Goal: Task Accomplishment & Management: Manage account settings

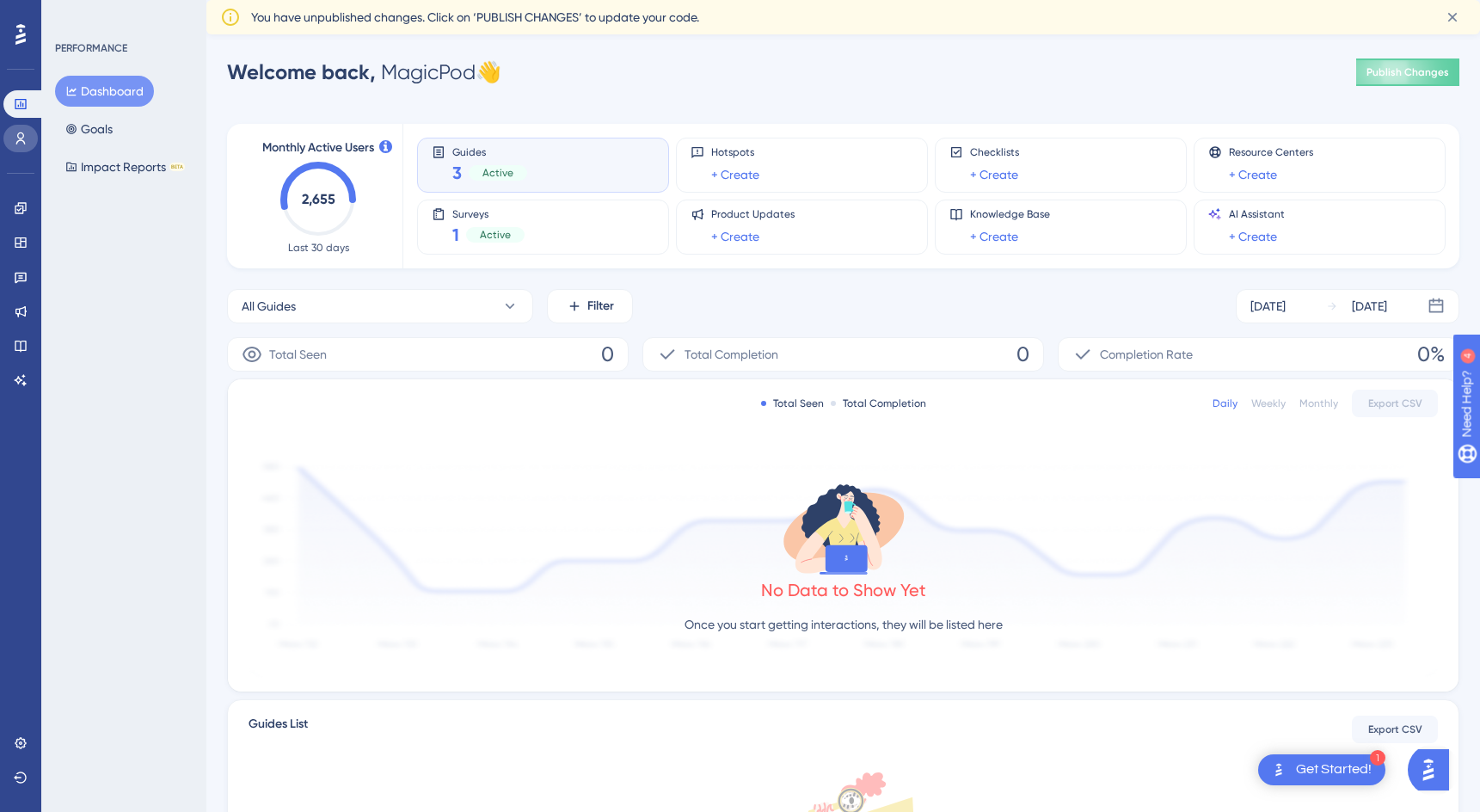
click at [19, 149] on link at bounding box center [21, 138] width 35 height 28
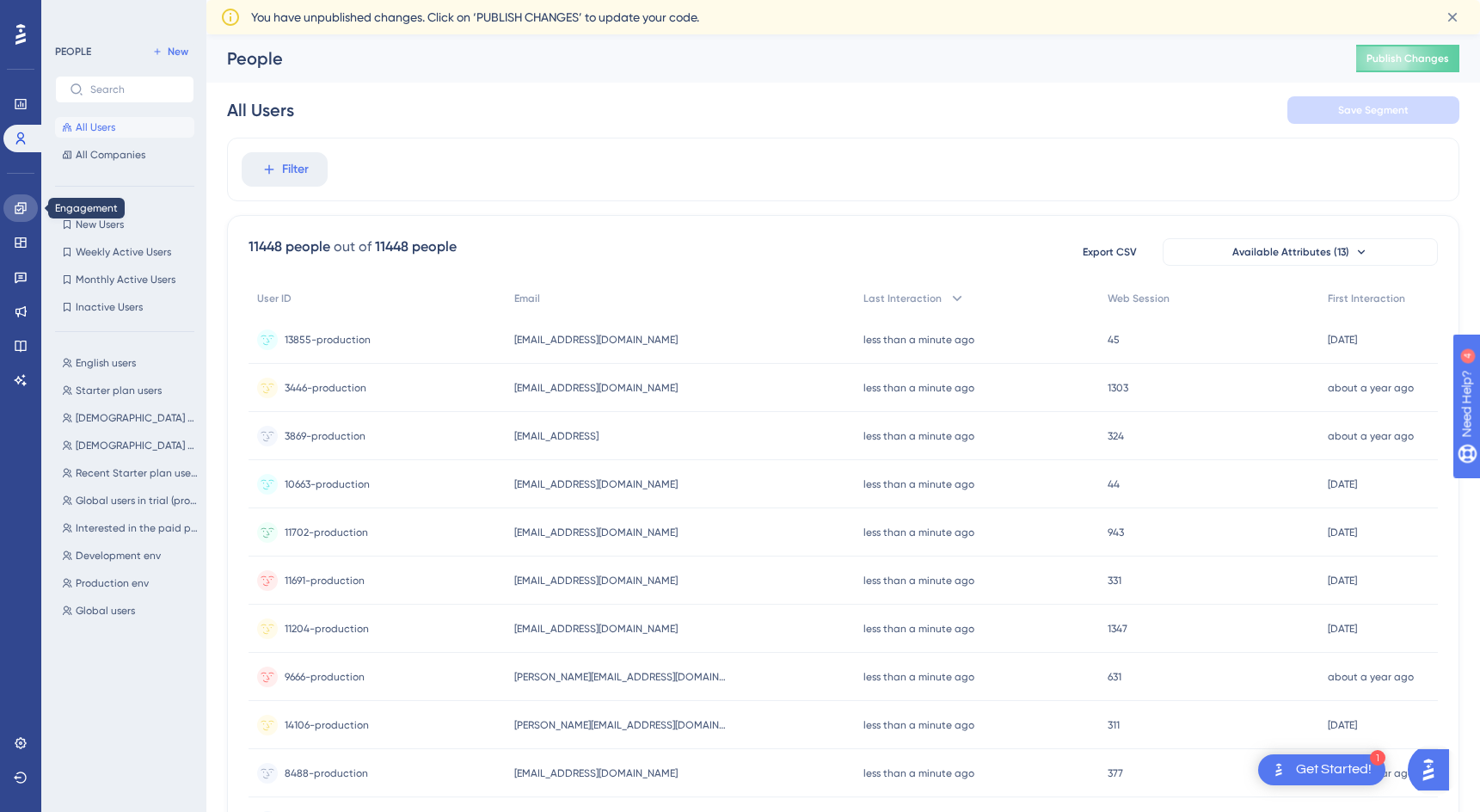
click at [12, 216] on link at bounding box center [21, 208] width 35 height 28
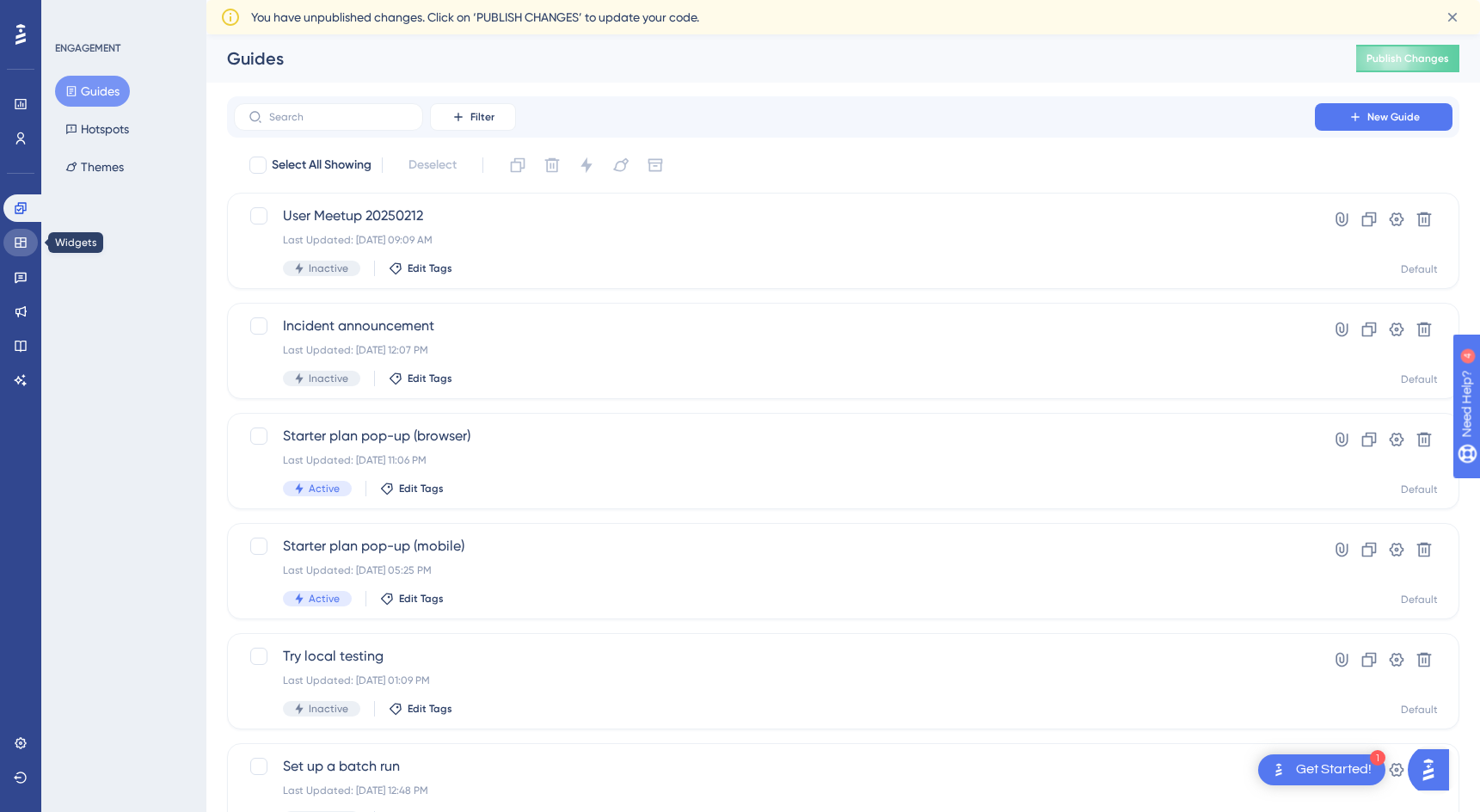
click at [17, 242] on icon at bounding box center [20, 242] width 13 height 13
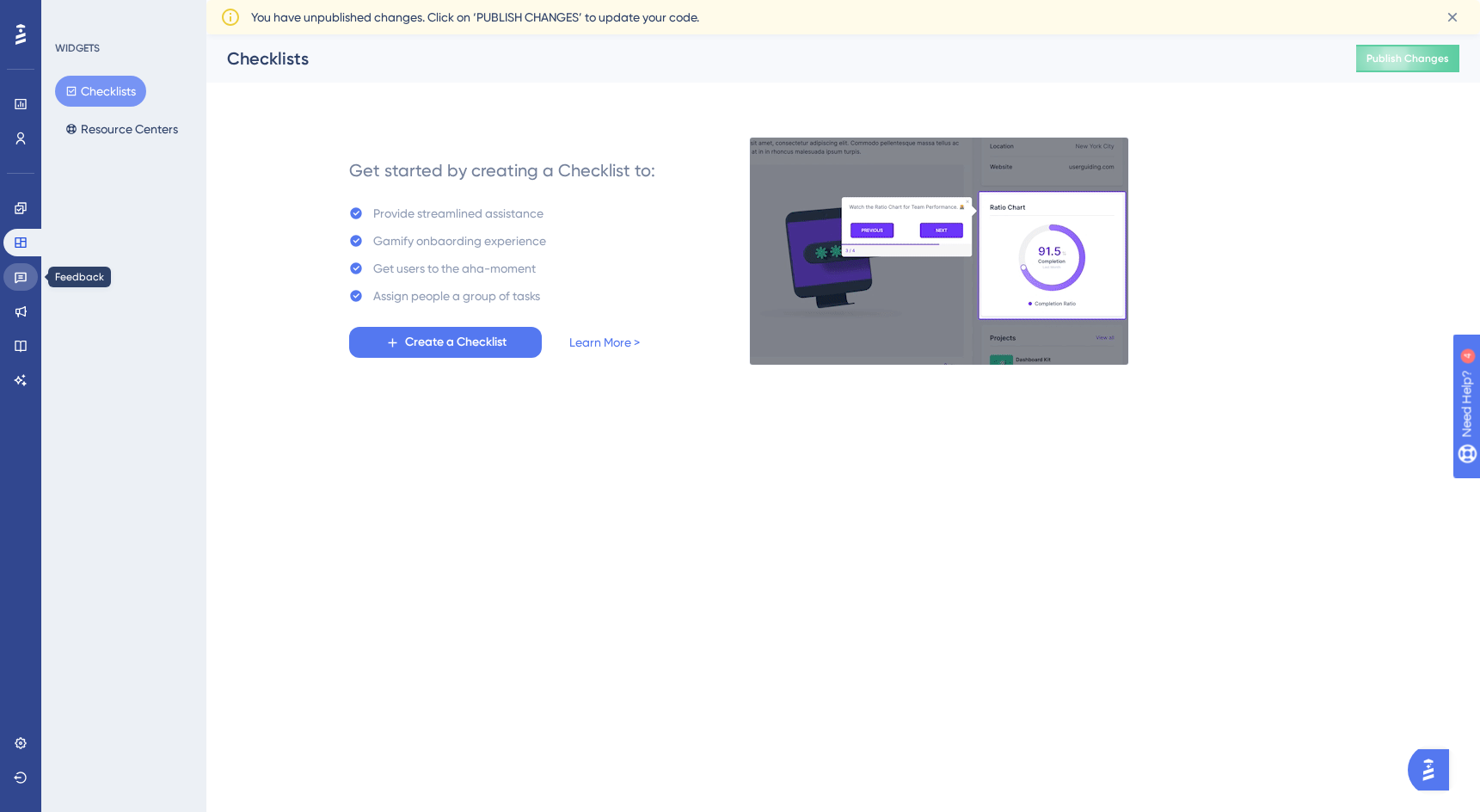
click at [28, 279] on link at bounding box center [21, 276] width 35 height 28
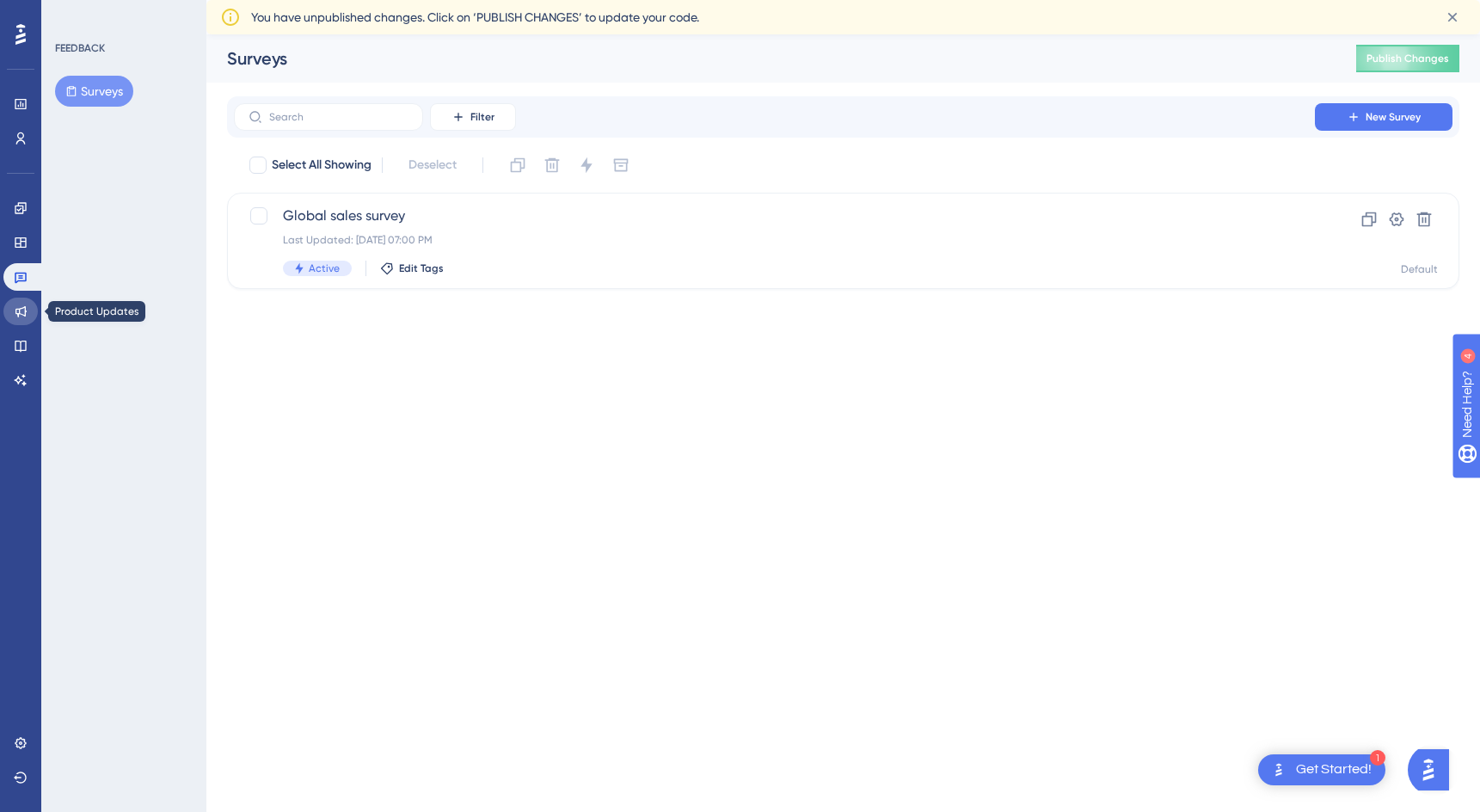
click at [20, 304] on icon at bounding box center [20, 310] width 13 height 13
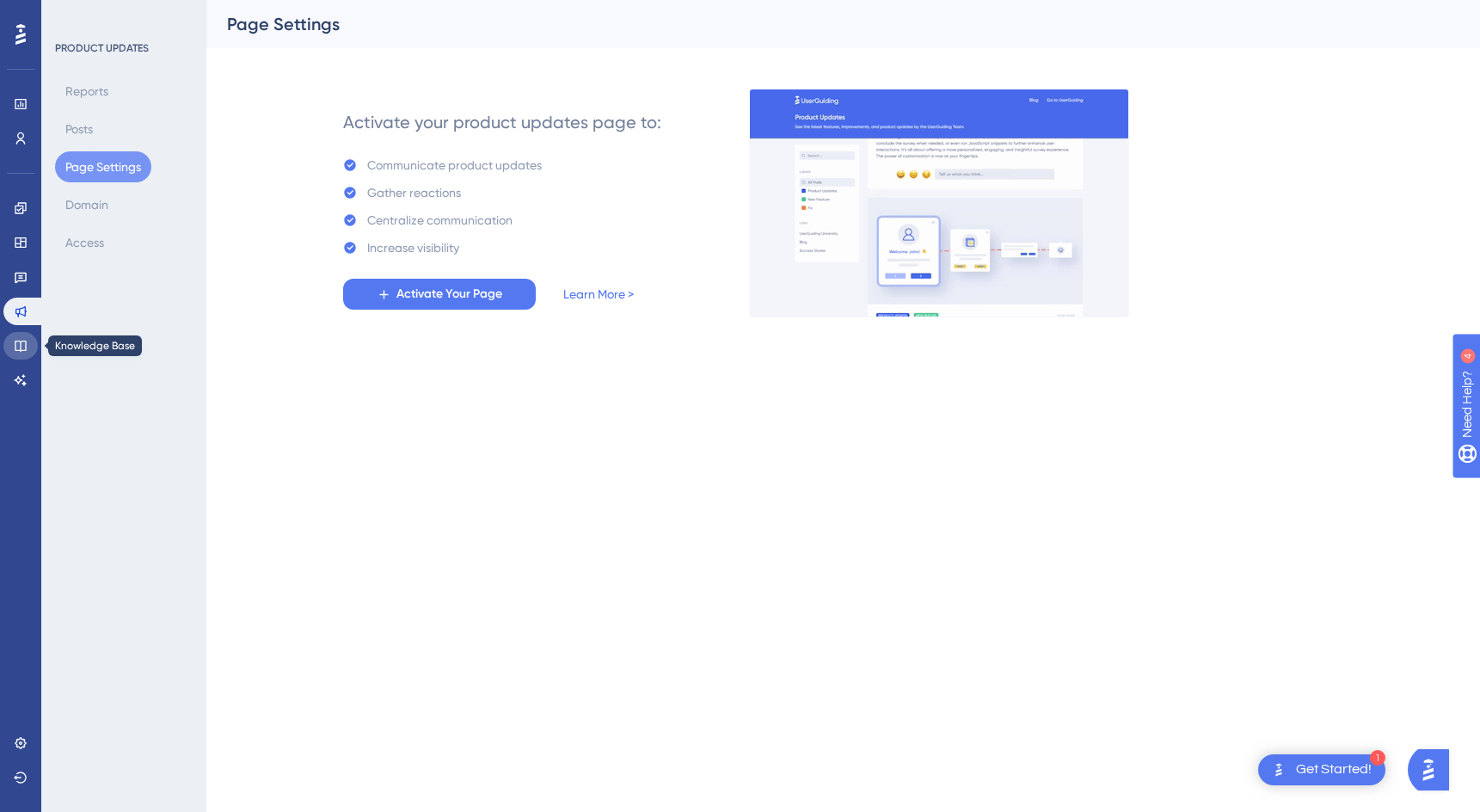
click at [12, 342] on link at bounding box center [21, 345] width 35 height 28
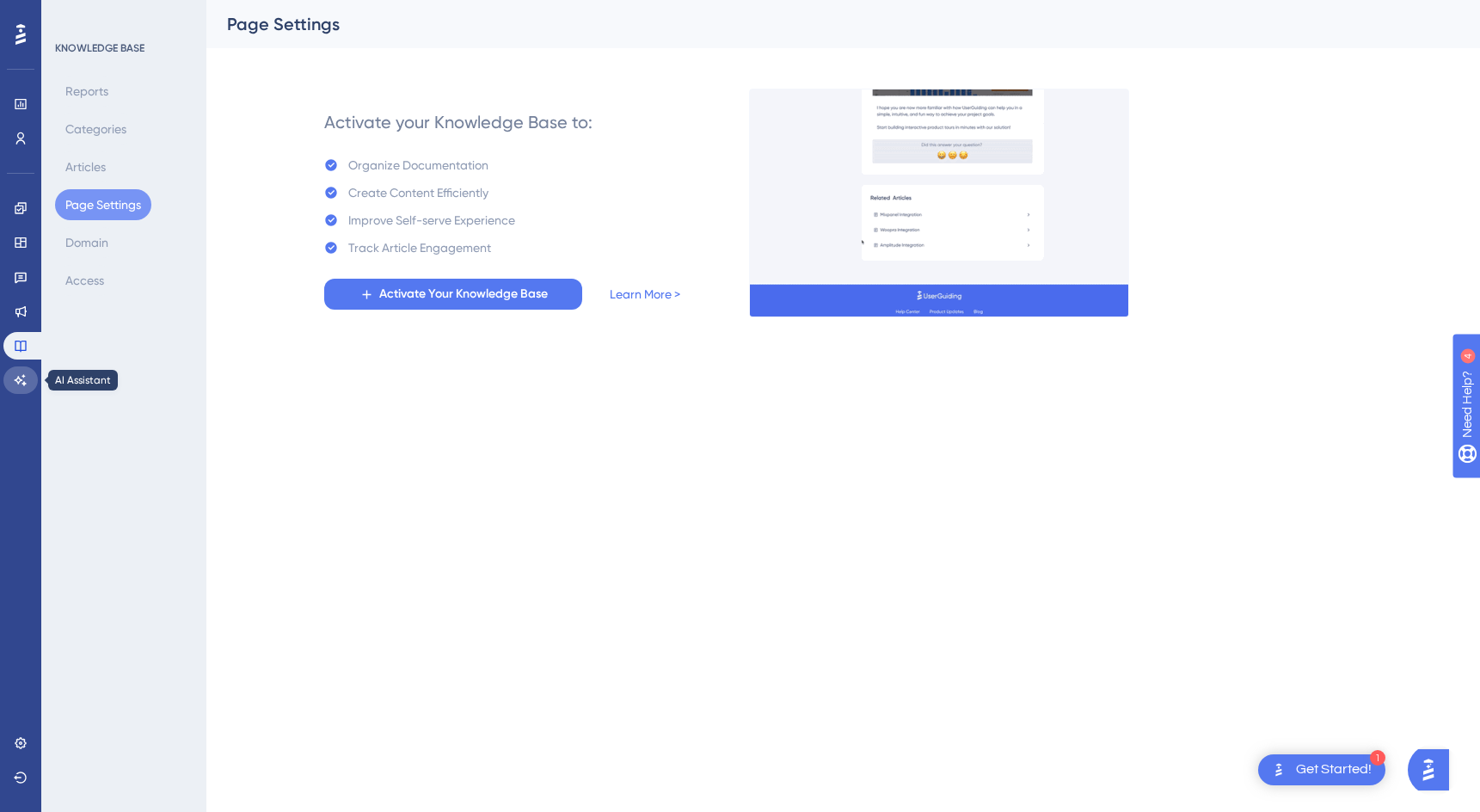
click at [22, 367] on link at bounding box center [21, 380] width 35 height 28
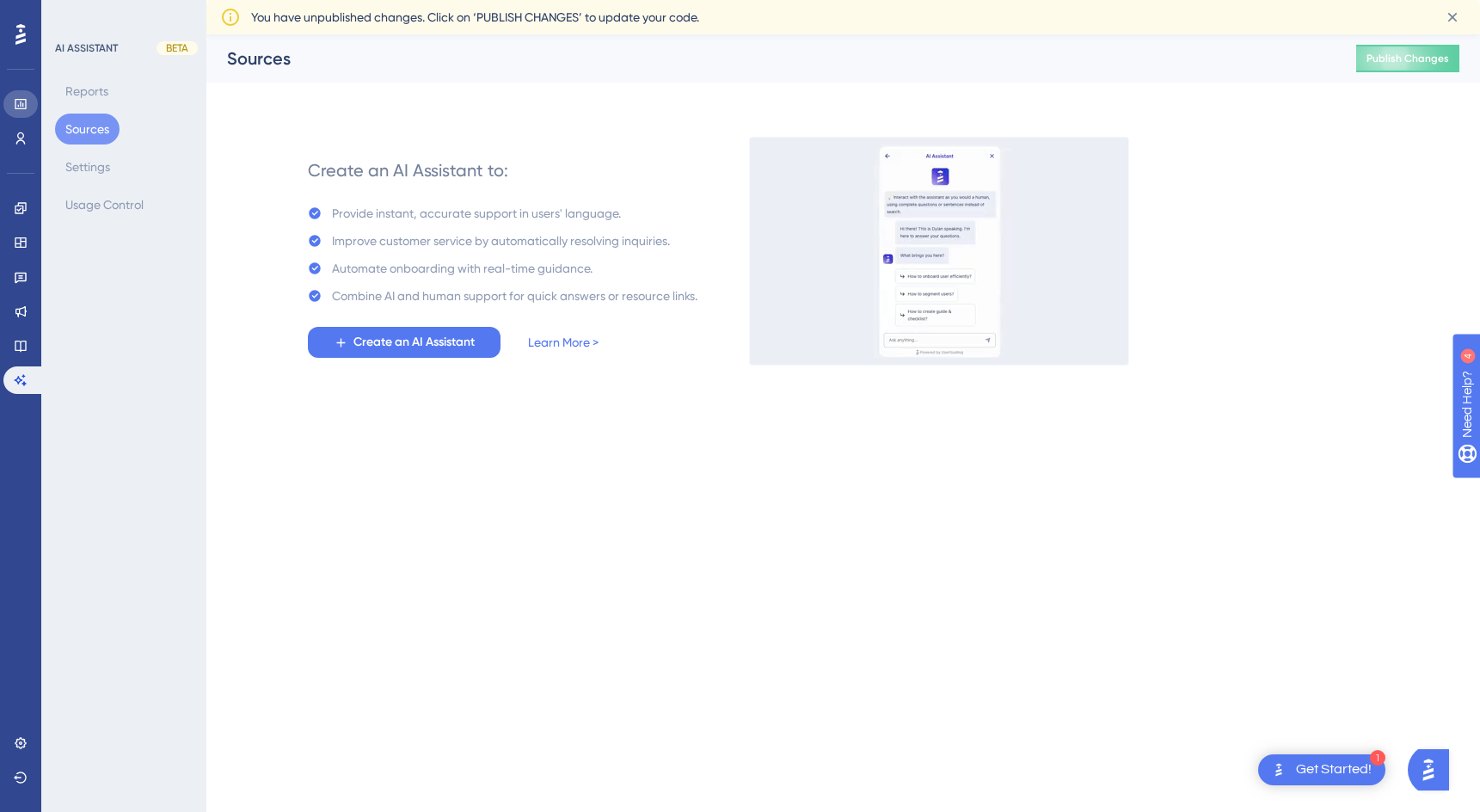
click at [21, 94] on link at bounding box center [21, 103] width 35 height 28
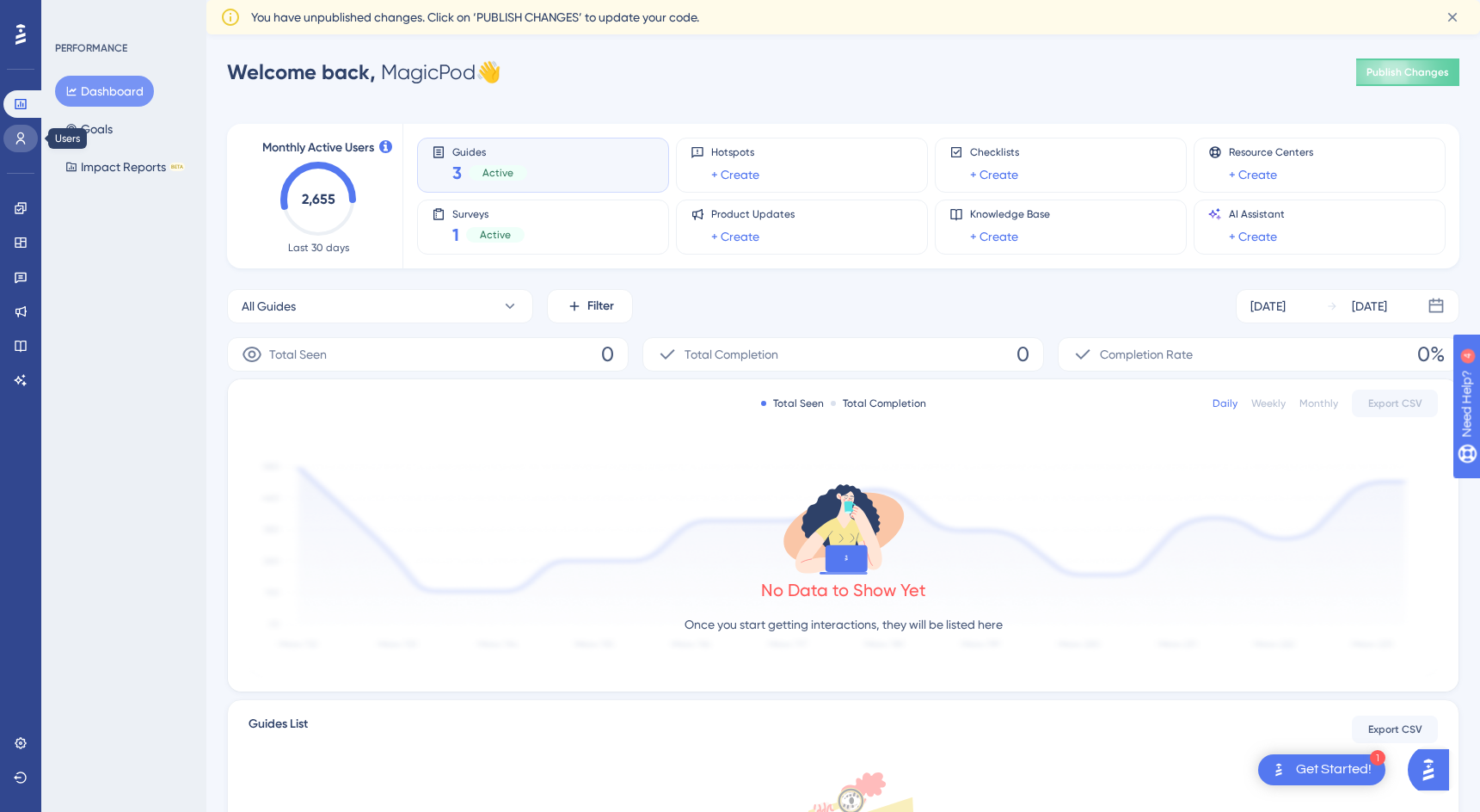
click at [20, 139] on icon at bounding box center [20, 138] width 13 height 13
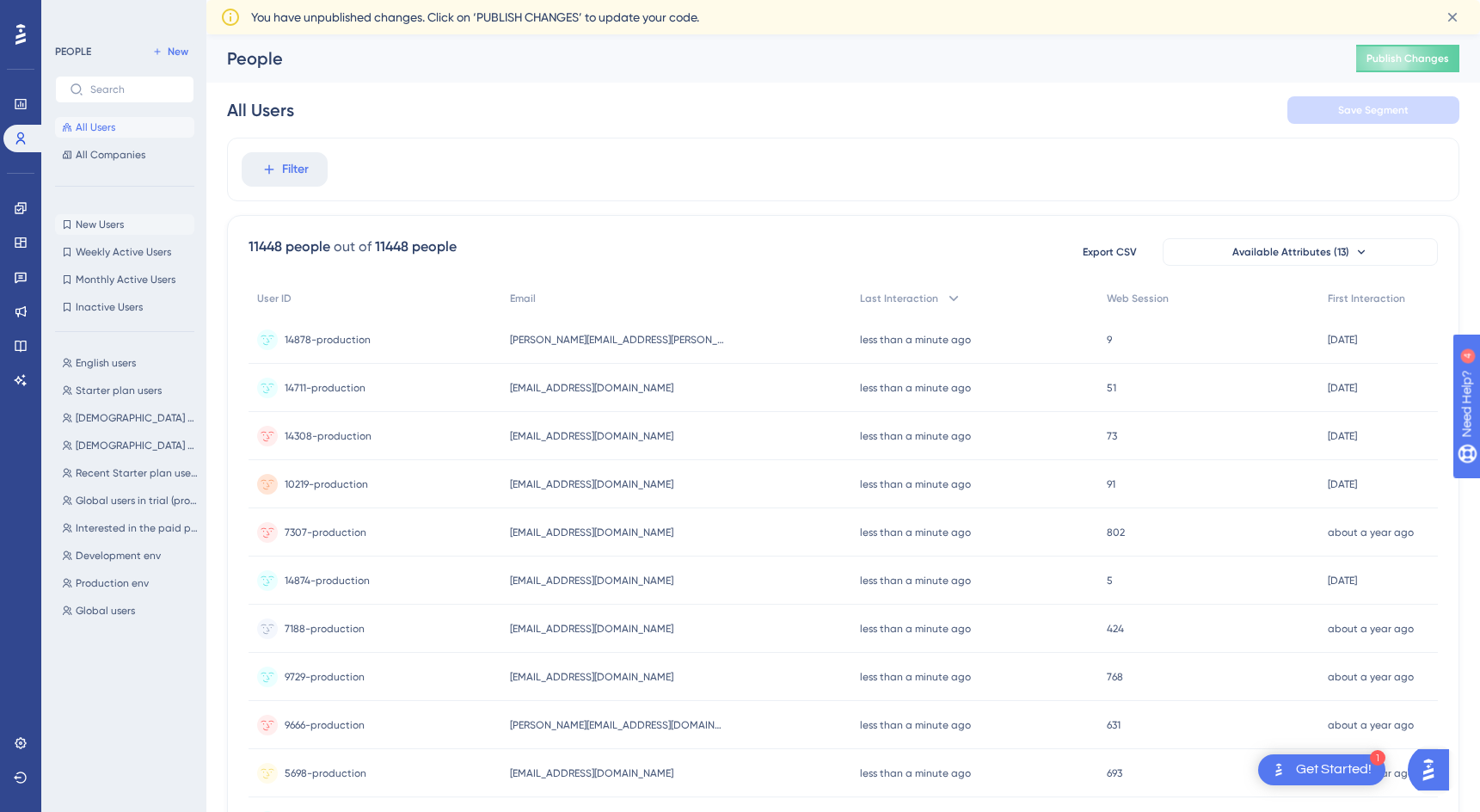
click at [90, 217] on span "New Users" at bounding box center [100, 224] width 48 height 13
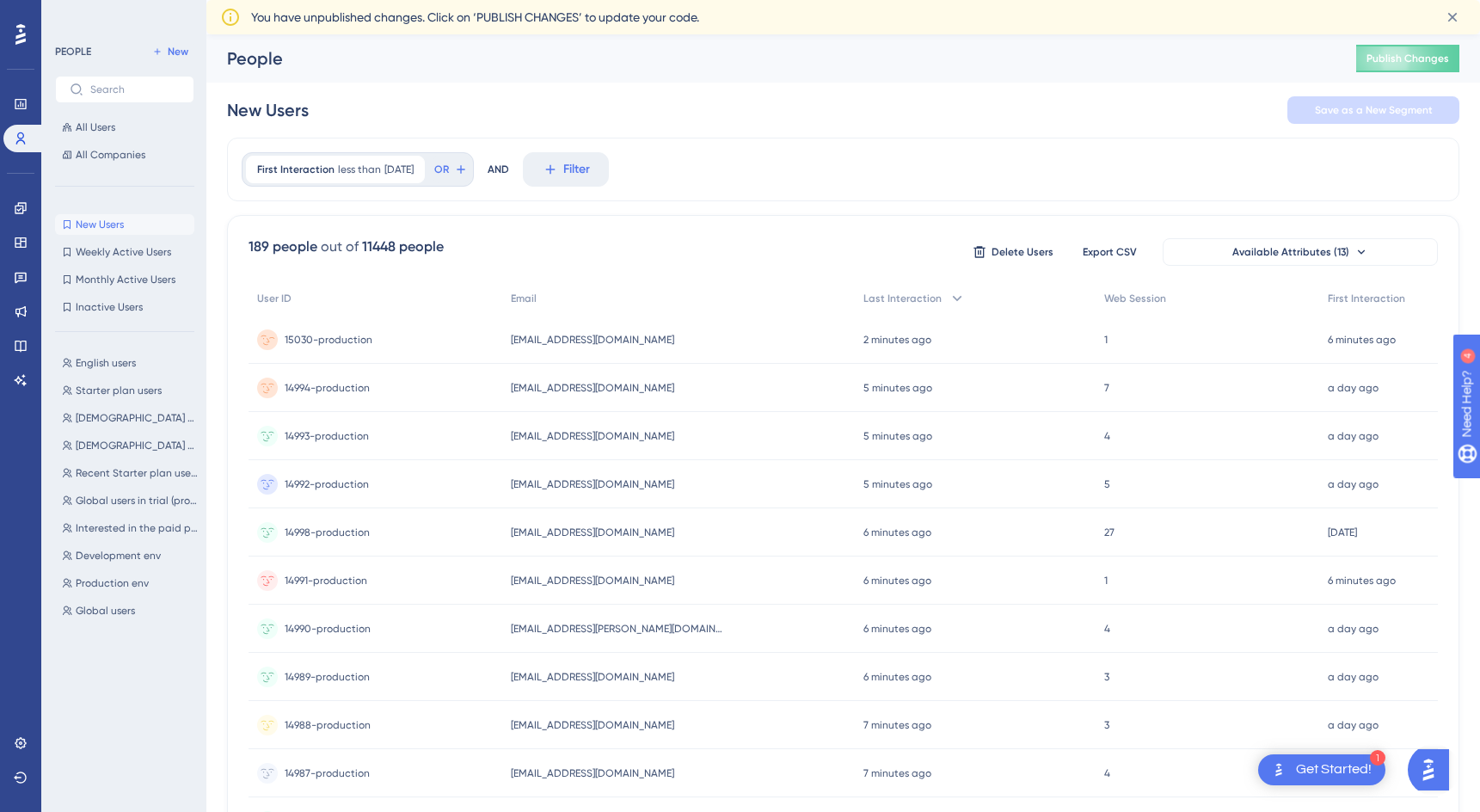
click at [346, 320] on div "15030-production 15030-production" at bounding box center [328, 340] width 87 height 48
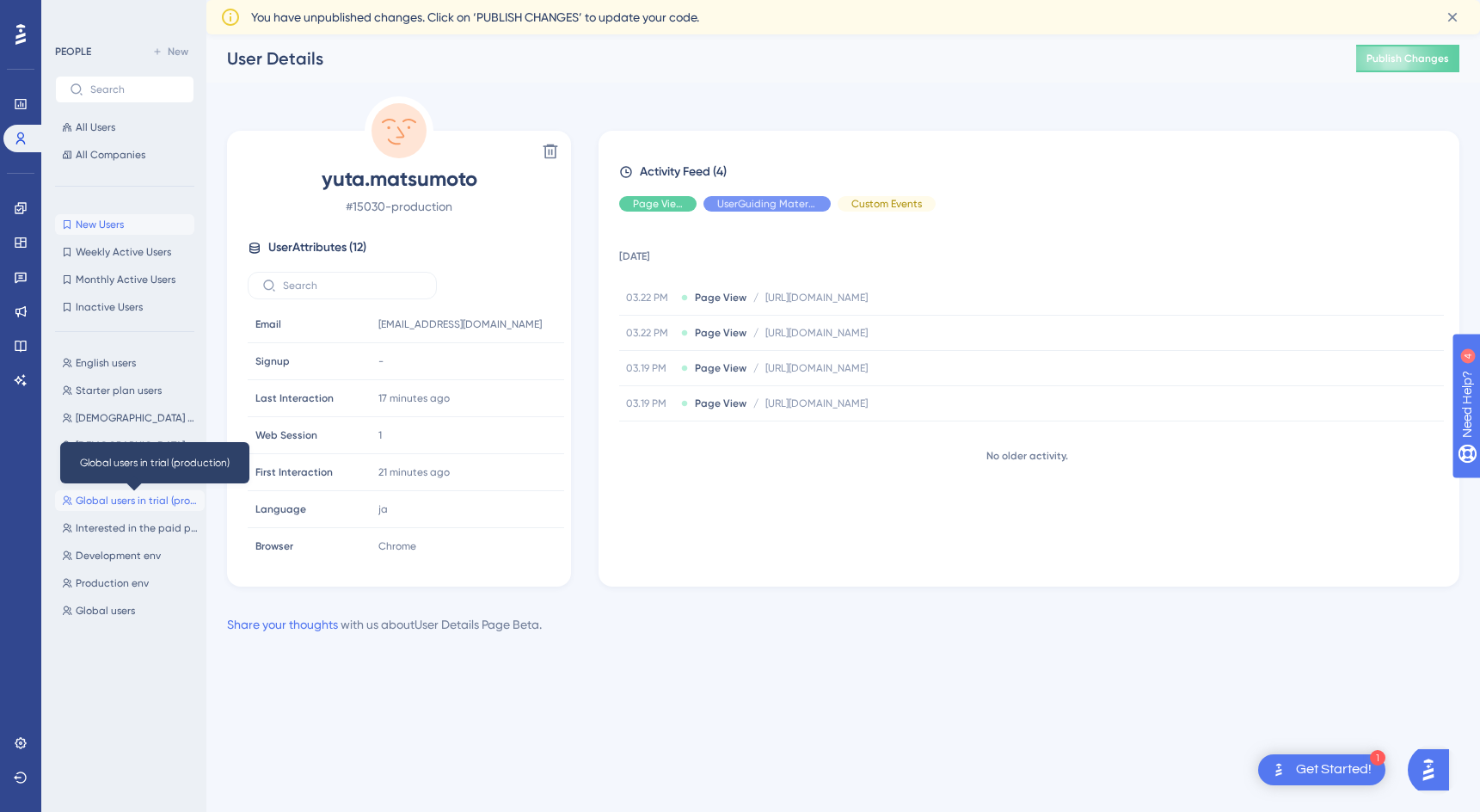
click at [121, 506] on span "Global users in trial (production)" at bounding box center [136, 500] width 122 height 13
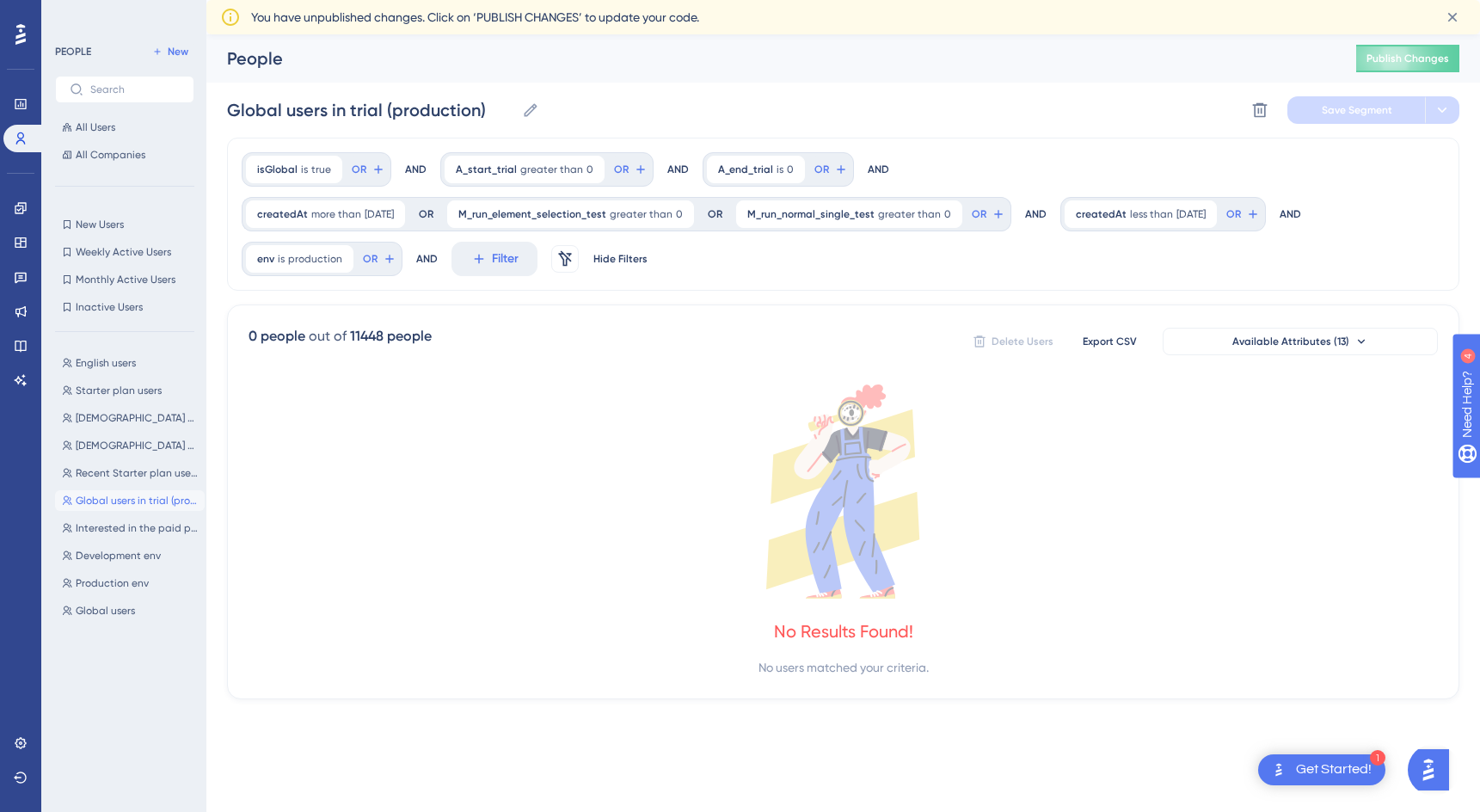
click at [131, 643] on div "English users English users Starter plan users Starter plan users [DEMOGRAPHIC_…" at bounding box center [130, 563] width 150 height 435
click at [151, 690] on div "English users English users Starter plan users Starter plan users [DEMOGRAPHIC_…" at bounding box center [130, 563] width 150 height 435
